Goal: Information Seeking & Learning: Learn about a topic

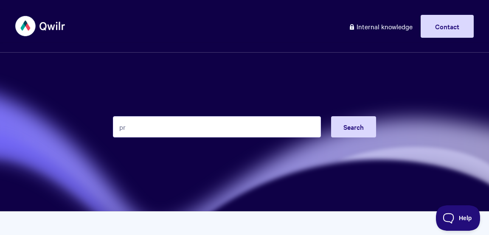
type input "p"
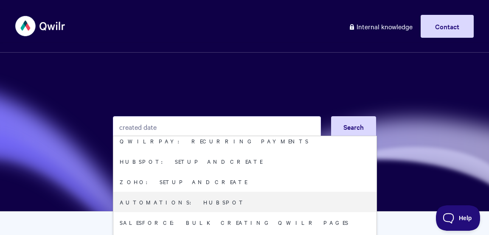
scroll to position [126, 0]
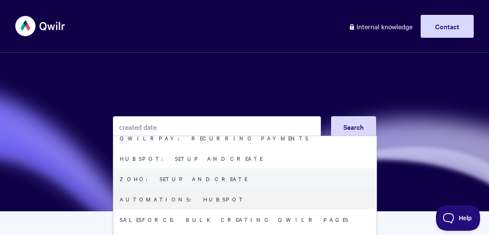
type input "created date"
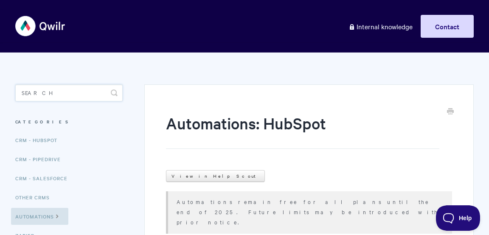
click at [51, 92] on input "Search" at bounding box center [68, 92] width 107 height 17
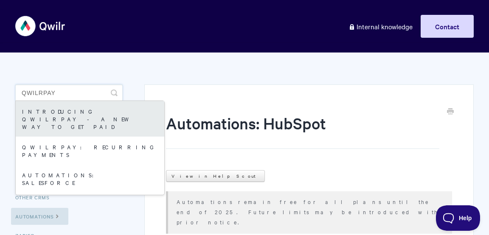
type input "qwilrpay"
click at [69, 115] on link "Introducing QwilrPay - A New Way to Get Paid" at bounding box center [90, 119] width 149 height 36
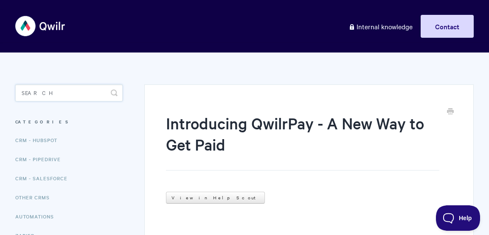
click at [70, 89] on input "Search" at bounding box center [68, 92] width 107 height 17
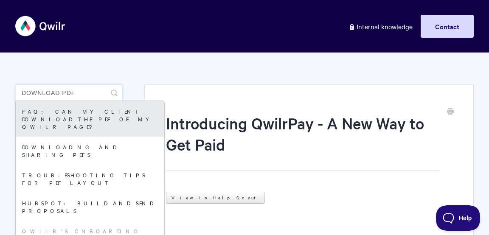
type input "download PDF"
click at [76, 110] on link "FAQ: Can my client download the PDF of my Qwilr Page?" at bounding box center [90, 119] width 149 height 36
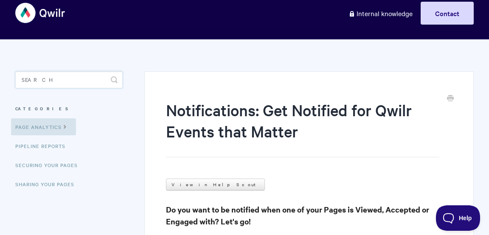
click at [84, 80] on input "Search" at bounding box center [68, 79] width 107 height 17
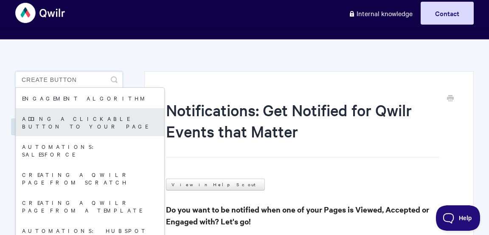
type input "create button"
click at [79, 122] on link "Adding a Clickable Button to your Page" at bounding box center [90, 122] width 149 height 28
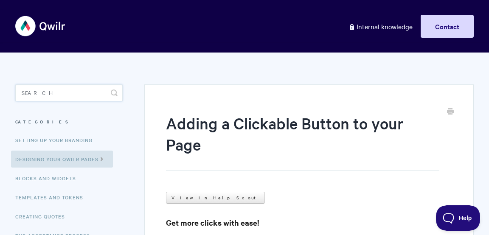
click at [75, 90] on input "Search" at bounding box center [68, 92] width 107 height 17
paste input "Perfect. I'll checkout Zapier for incremental counting too"
type input "Perfect. I'll checkout Zapier for incremental counting too"
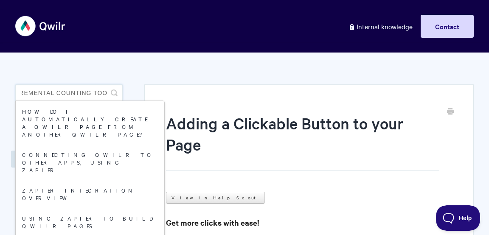
click at [75, 90] on input "Perfect. I'll checkout Zapier for incremental counting too" at bounding box center [68, 92] width 107 height 17
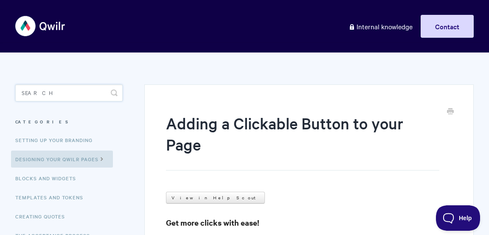
click at [49, 91] on input "Search" at bounding box center [68, 92] width 107 height 17
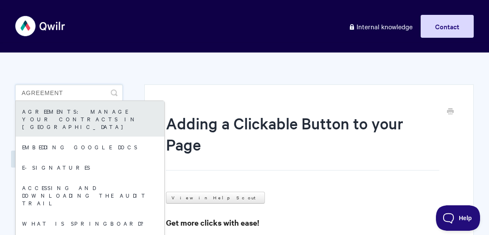
type input "agreement"
click at [50, 112] on link "Agreements: Manage your Contracts in Qwilr" at bounding box center [90, 119] width 149 height 36
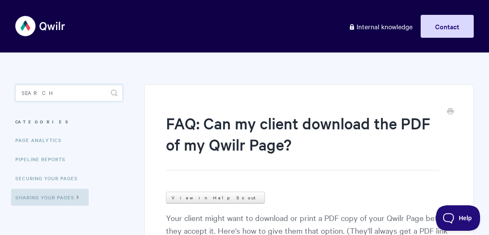
click at [78, 92] on input "Search" at bounding box center [68, 92] width 107 height 17
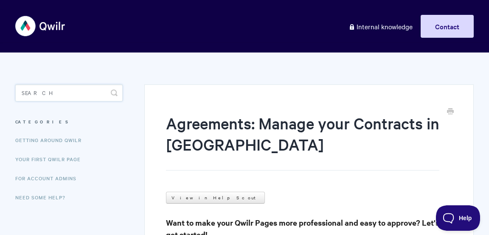
click at [79, 98] on input "Search" at bounding box center [68, 92] width 107 height 17
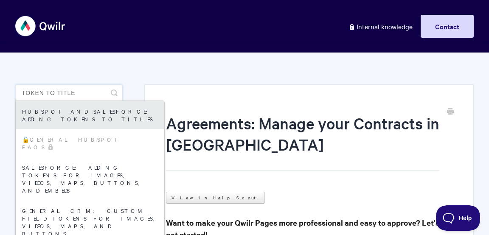
type input "token to title"
click at [91, 119] on link "HubSpot and Salesforce: Adding Tokens to Titles" at bounding box center [90, 115] width 149 height 28
